Goal: Find specific page/section: Find specific page/section

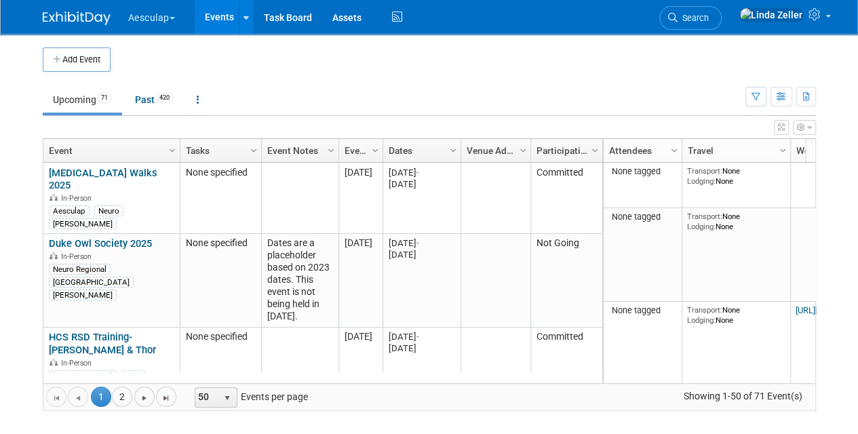
drag, startPoint x: 732, startPoint y: 18, endPoint x: 727, endPoint y: 5, distance: 13.7
click at [709, 18] on span "Search" at bounding box center [693, 18] width 31 height 10
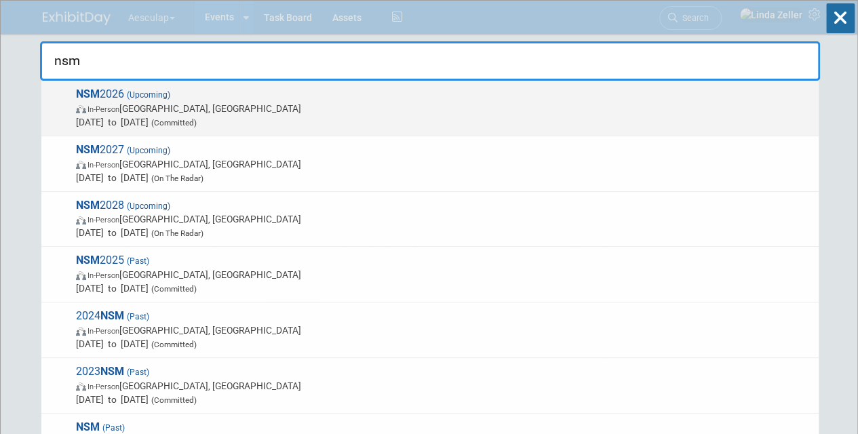
type input "nsm"
click at [147, 102] on span "In-Person [GEOGRAPHIC_DATA], [GEOGRAPHIC_DATA]" at bounding box center [444, 109] width 736 height 14
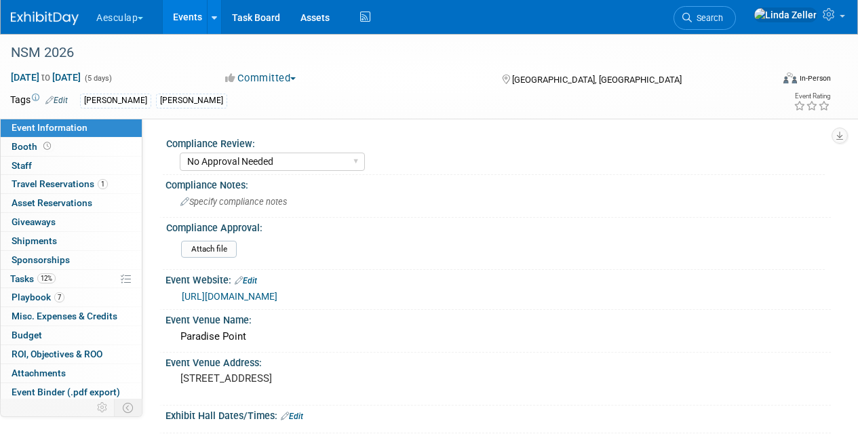
select select "No Approval Needed"
select select "Misc. Company Functions"
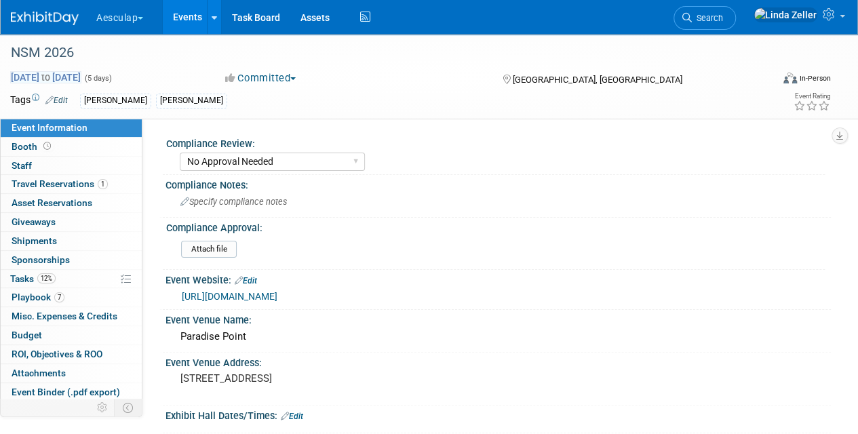
click at [81, 73] on span "Feb 16, 2026 to Feb 20, 2026" at bounding box center [45, 77] width 71 height 12
select select "1"
